Goal: Transaction & Acquisition: Purchase product/service

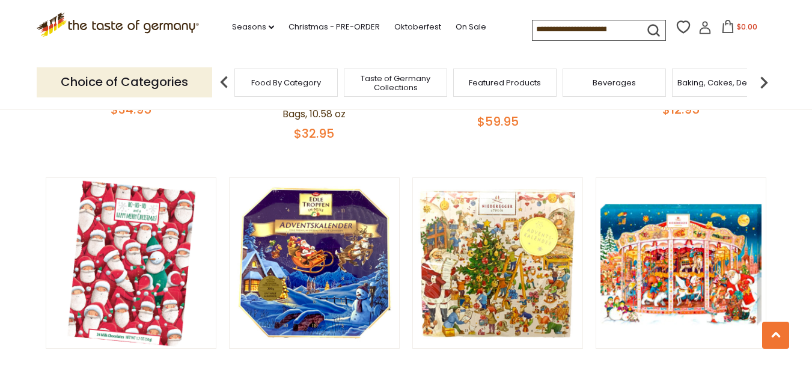
scroll to position [1603, 0]
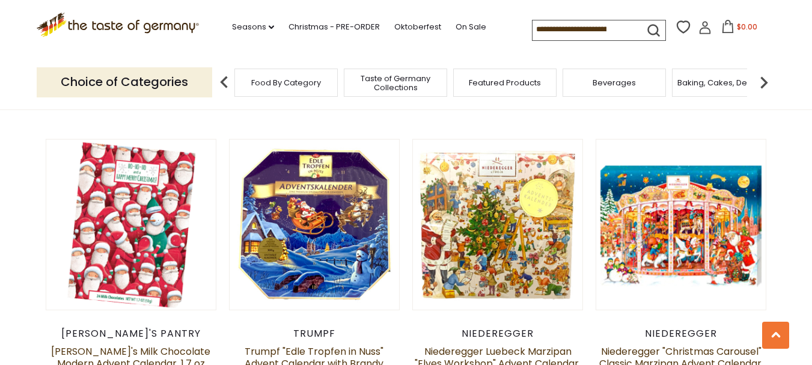
click at [299, 86] on span "Food By Category" at bounding box center [286, 82] width 70 height 9
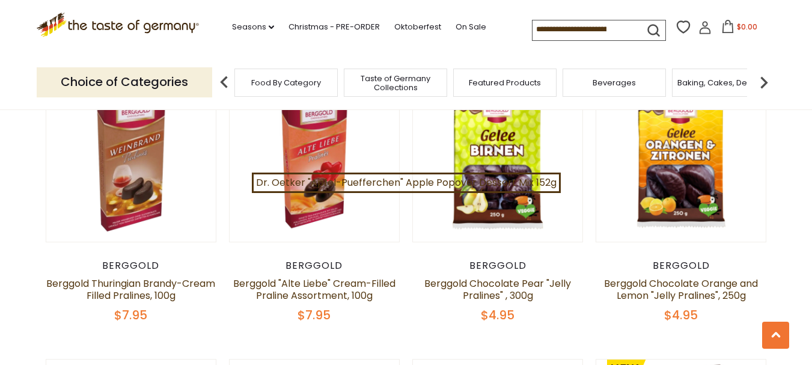
scroll to position [501, 0]
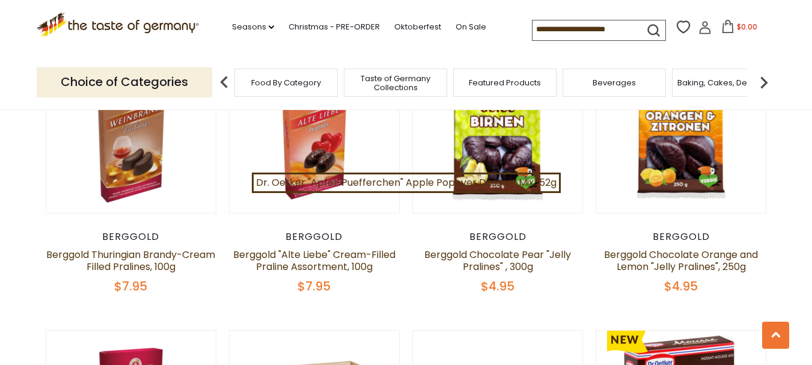
click at [559, 28] on input at bounding box center [584, 28] width 102 height 17
type input "*********"
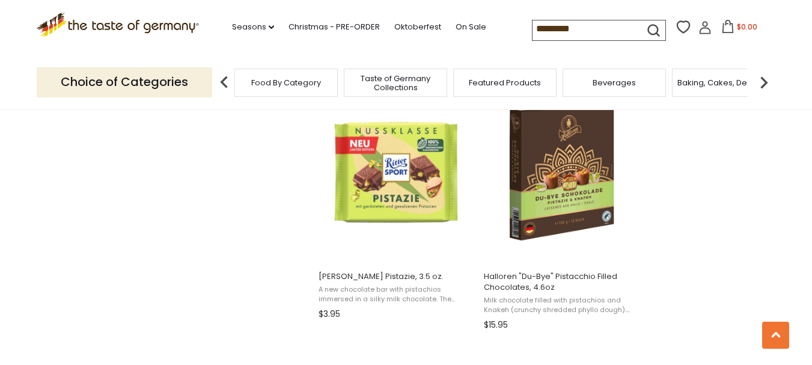
scroll to position [1402, 0]
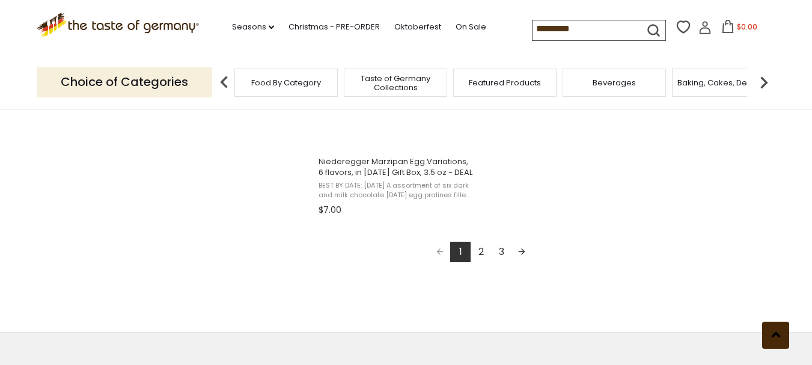
drag, startPoint x: 768, startPoint y: 332, endPoint x: 718, endPoint y: 266, distance: 82.0
click at [766, 330] on button at bounding box center [775, 335] width 27 height 27
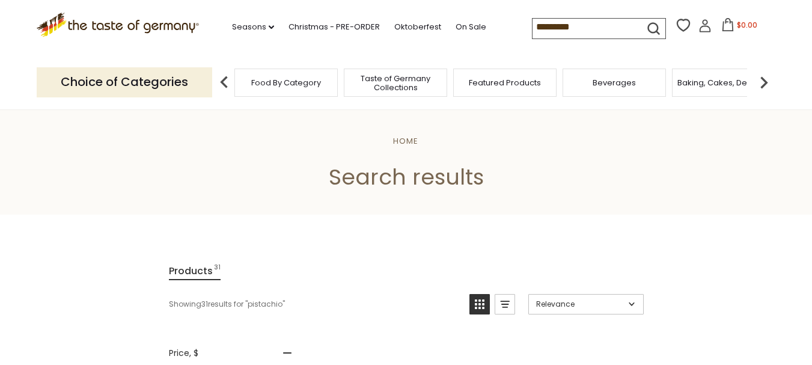
click at [763, 85] on img at bounding box center [764, 82] width 24 height 24
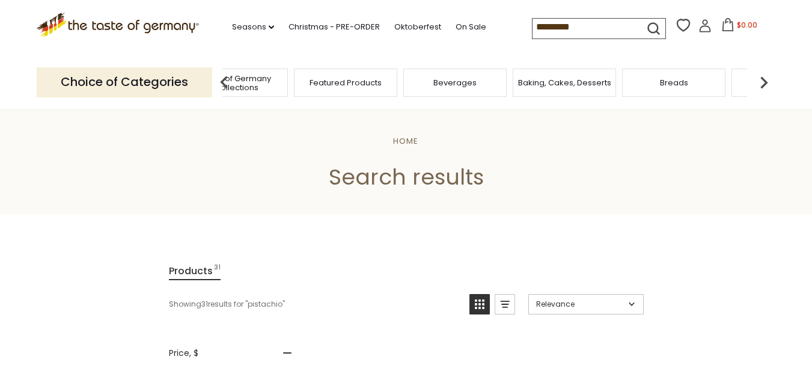
click at [763, 85] on img at bounding box center [764, 82] width 24 height 24
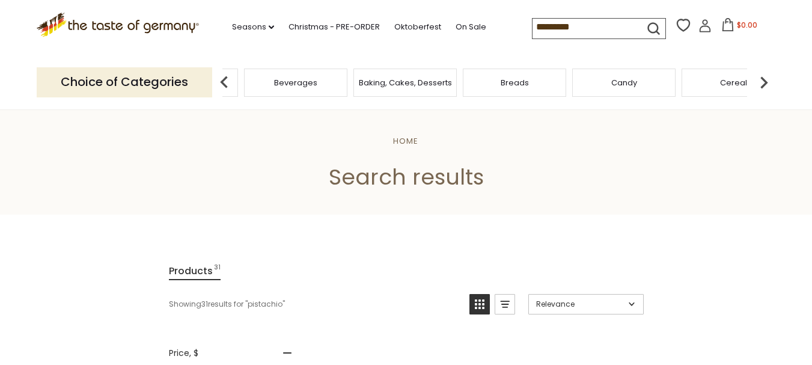
click at [763, 85] on img at bounding box center [764, 82] width 24 height 24
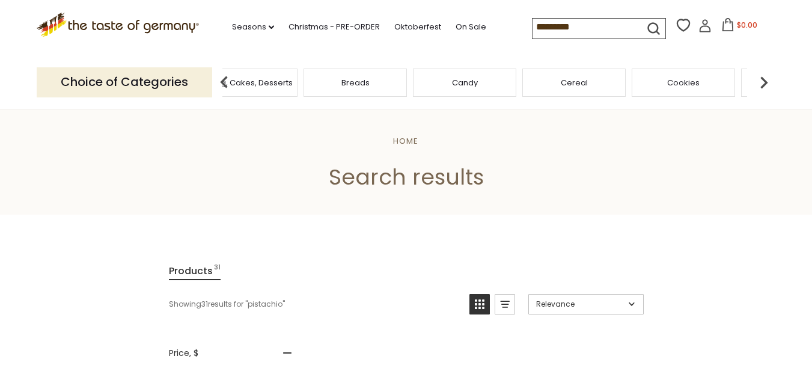
drag, startPoint x: 602, startPoint y: 31, endPoint x: 503, endPoint y: 27, distance: 99.2
click at [503, 27] on div ".st0{fill:#EDD300;} .st1{fill:#D33E21;} .st0{fill:#EDD300;} .st1{fill:#D33E21;}…" at bounding box center [406, 27] width 739 height 55
type input "******"
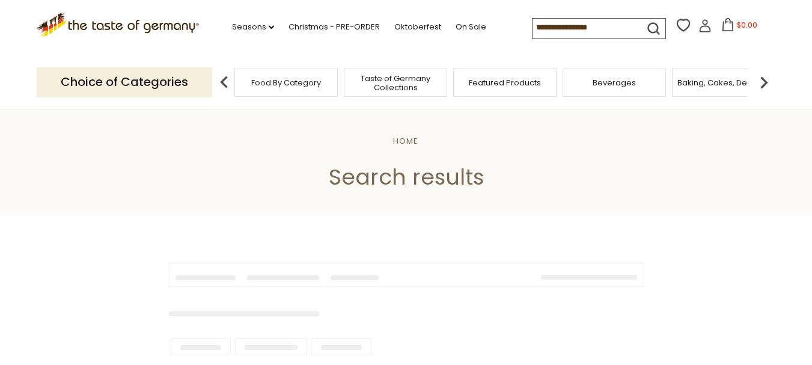
type input "******"
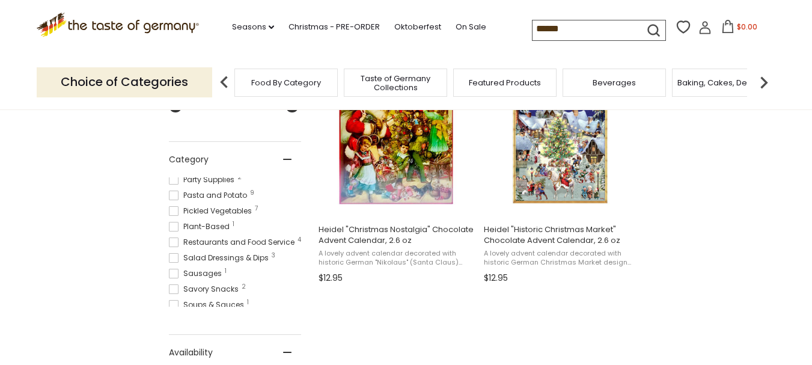
scroll to position [417, 0]
click at [178, 277] on span at bounding box center [174, 272] width 10 height 10
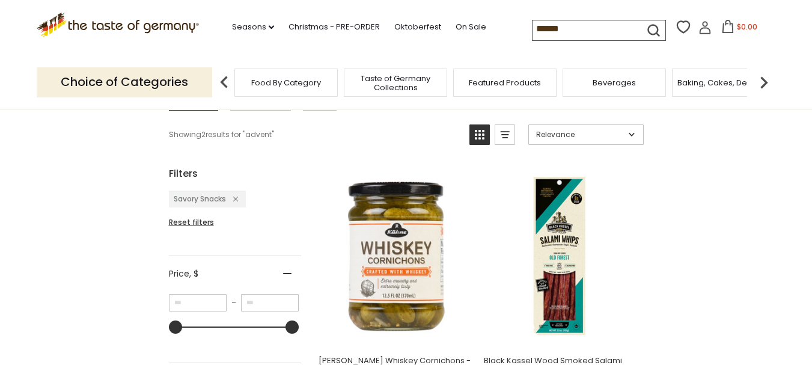
scroll to position [200, 0]
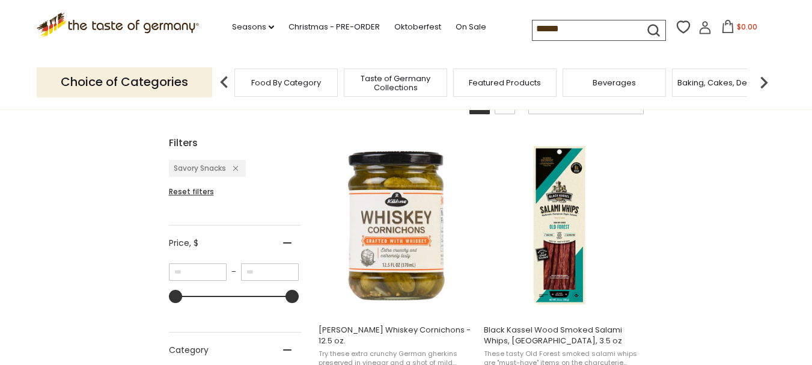
click at [238, 171] on div "Remove filter: Savory Snacks" at bounding box center [232, 168] width 12 height 11
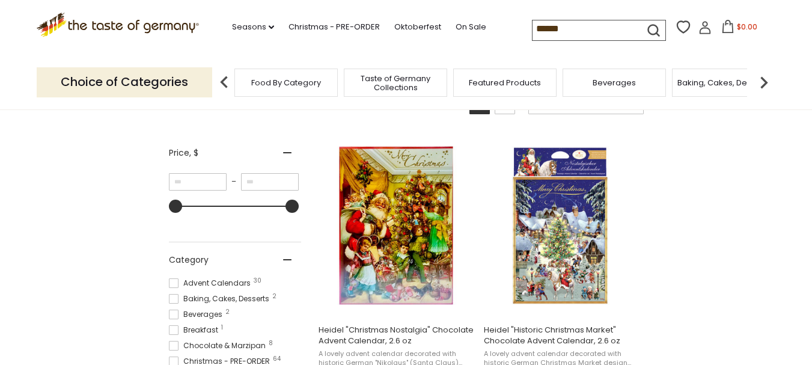
click at [174, 281] on span at bounding box center [174, 283] width 10 height 10
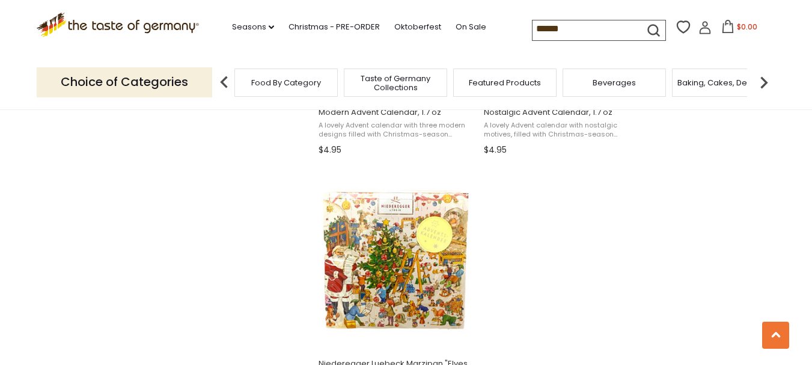
scroll to position [2104, 0]
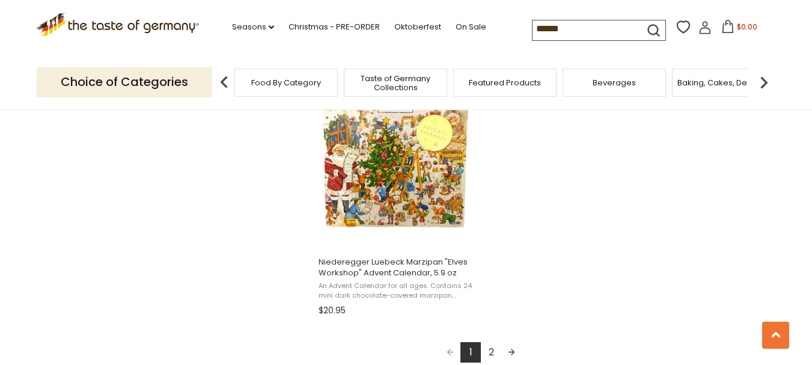
click at [490, 354] on link "2" at bounding box center [491, 352] width 20 height 20
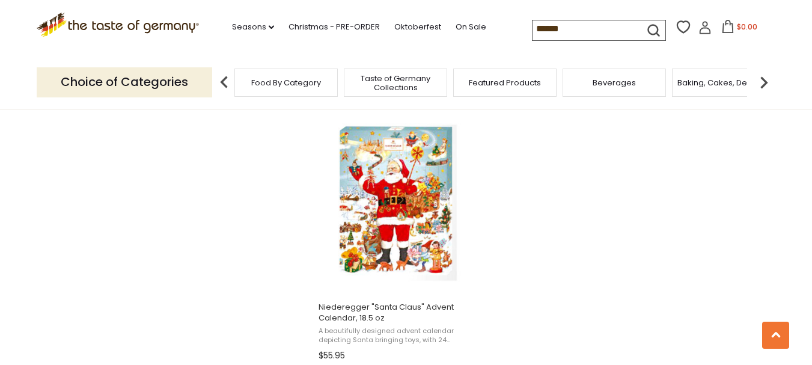
scroll to position [2104, 0]
